Goal: Task Accomplishment & Management: Manage account settings

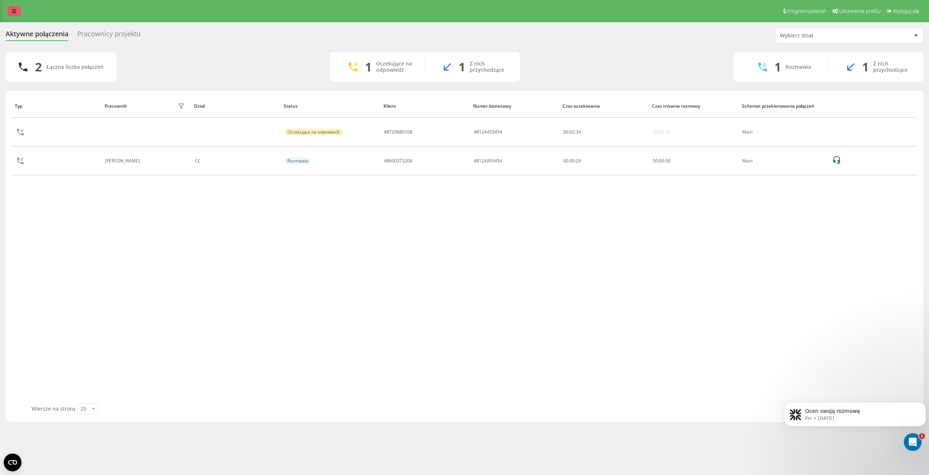
click at [17, 12] on link at bounding box center [13, 11] width 13 height 10
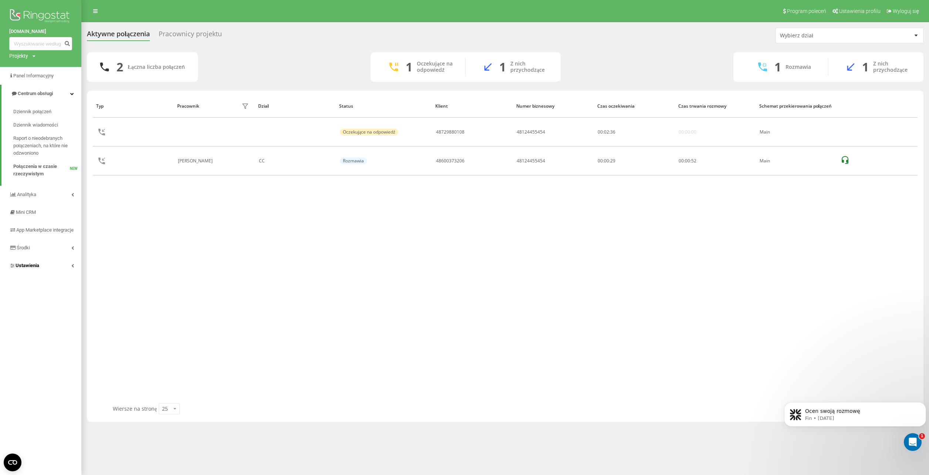
click at [19, 269] on span "Ustawienia" at bounding box center [24, 265] width 30 height 7
click at [29, 206] on span "Ustawienia ogólne" at bounding box center [39, 202] width 39 height 7
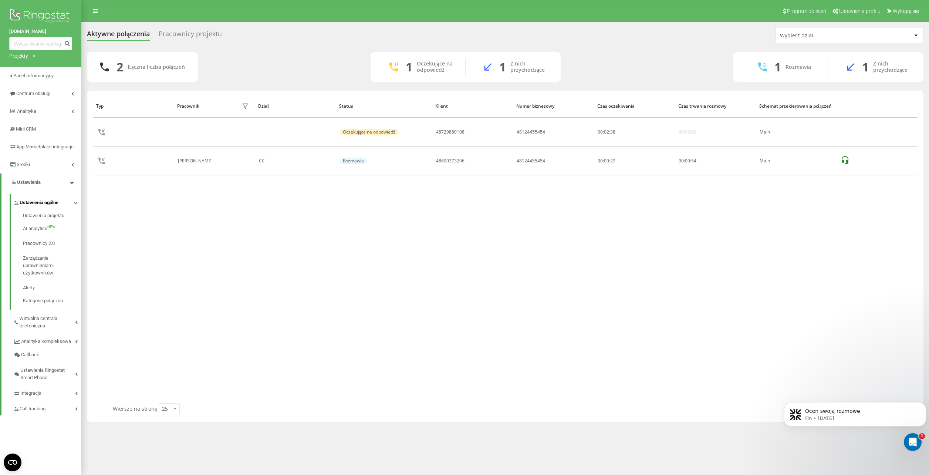
click at [29, 206] on span "Ustawienia ogólne" at bounding box center [39, 202] width 39 height 7
click at [28, 225] on span "Wirtualna centrala telefoniczna" at bounding box center [47, 222] width 56 height 15
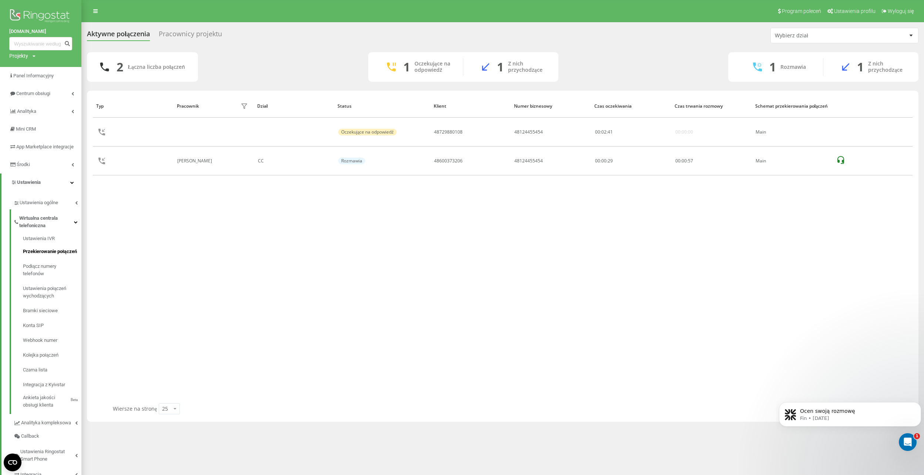
click at [33, 255] on span "Przekierowanie połączeń" at bounding box center [50, 251] width 54 height 7
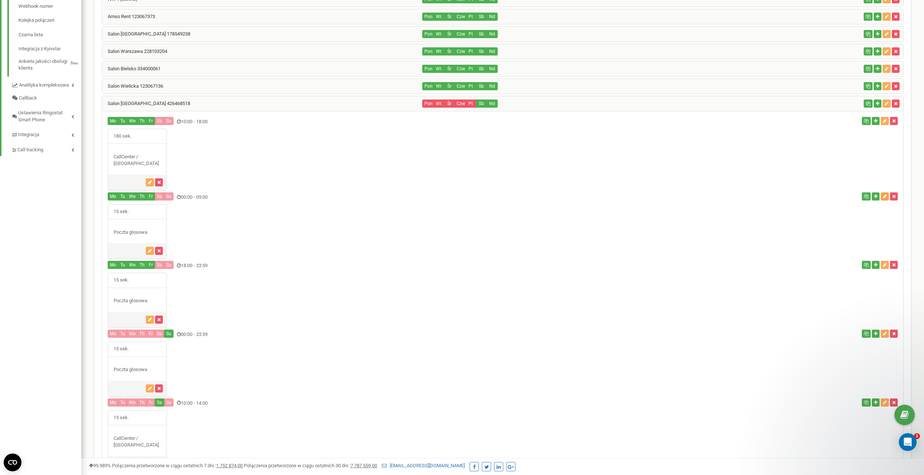
click at [885, 196] on icon "button" at bounding box center [885, 196] width 4 height 4
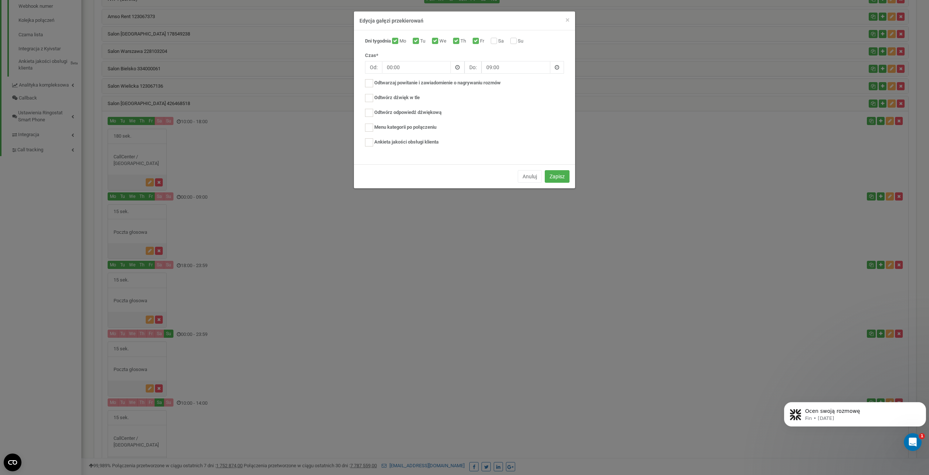
click at [563, 65] on span at bounding box center [558, 67] width 14 height 13
click at [509, 127] on div "00 1 2 3 4 5 6 7 8 9 10 11 12 13 14 15 16 17 18 19 20 21 22 23 00 05 10 15 20 2…" at bounding box center [524, 137] width 74 height 74
click at [522, 181] on button "OK" at bounding box center [523, 183] width 83 height 11
type input "10:00"
click at [560, 177] on button "Zapisz" at bounding box center [557, 176] width 25 height 13
